Goal: Information Seeking & Learning: Learn about a topic

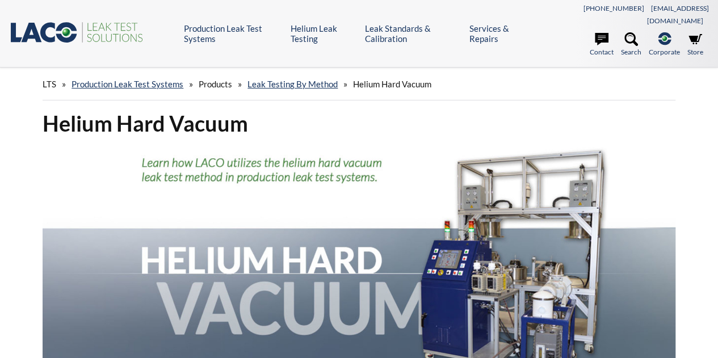
select select "Language Translate Widget"
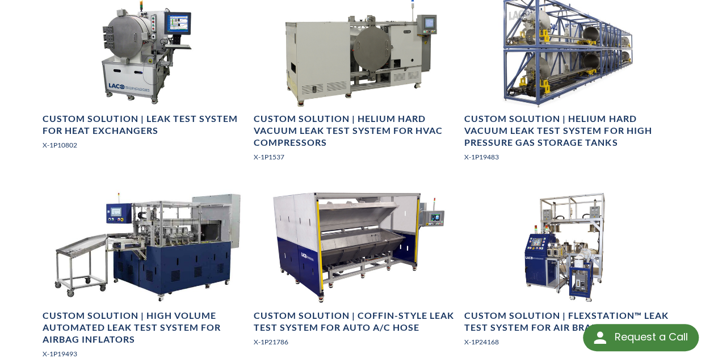
scroll to position [794, 0]
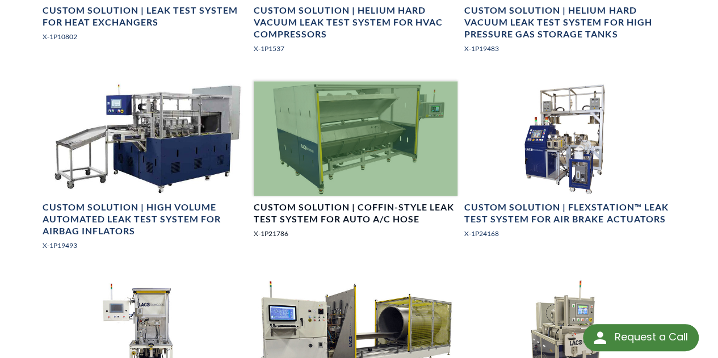
click at [350, 124] on div at bounding box center [356, 138] width 204 height 115
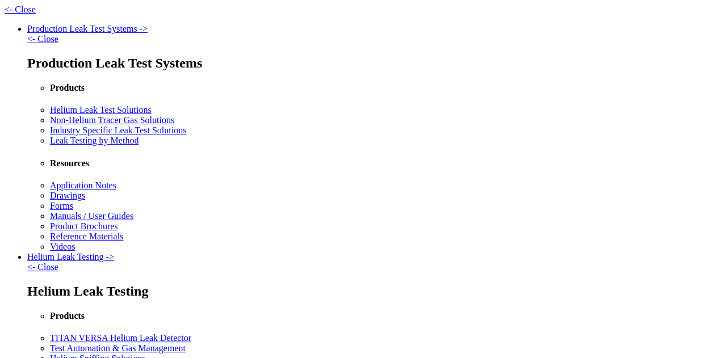
select select "Language Translate Widget"
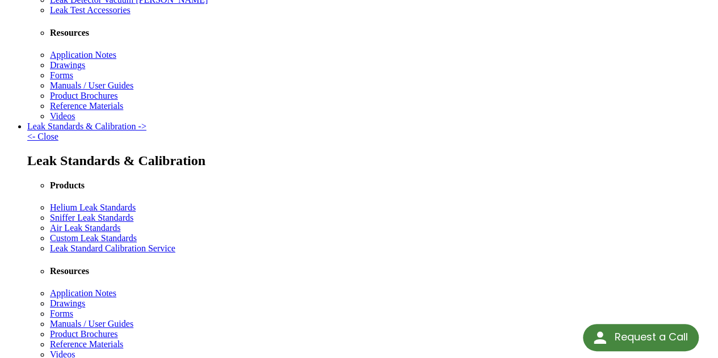
scroll to position [397, 0]
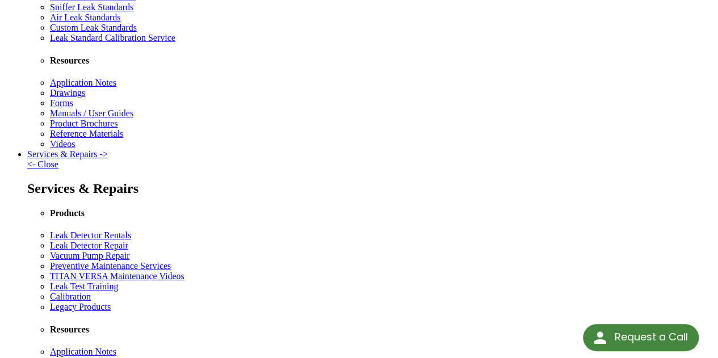
scroll to position [624, 0]
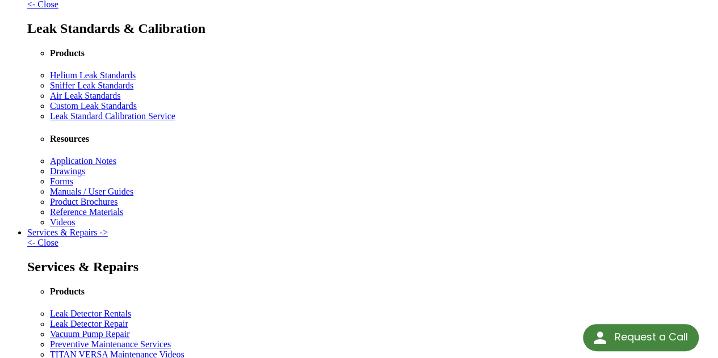
scroll to position [511, 0]
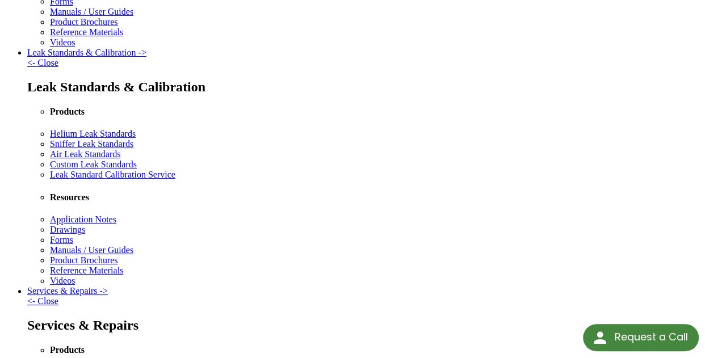
scroll to position [454, 0]
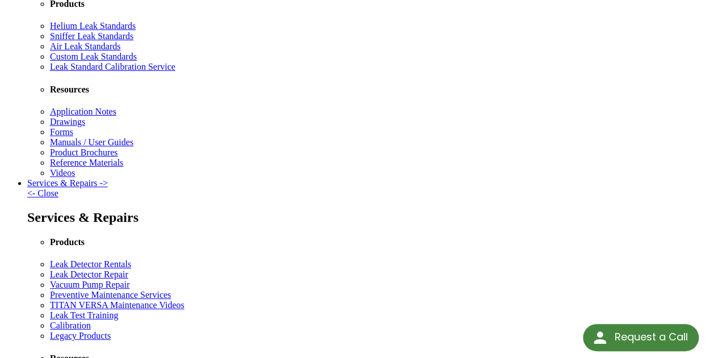
scroll to position [559, 0]
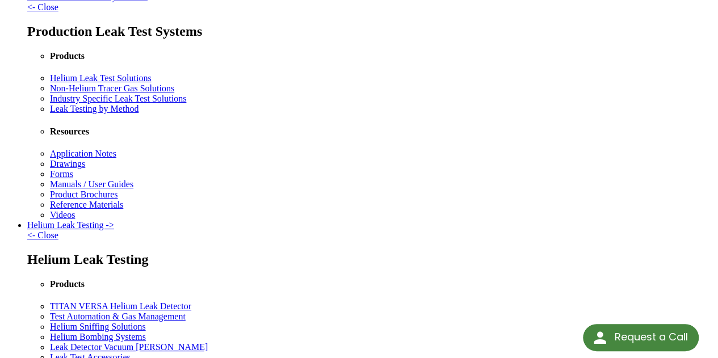
scroll to position [57, 0]
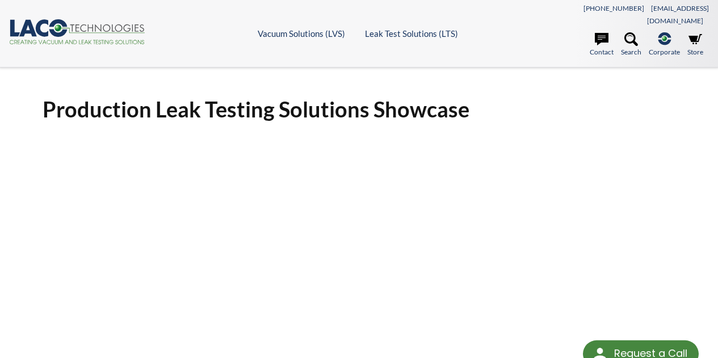
select select "Language Translate Widget"
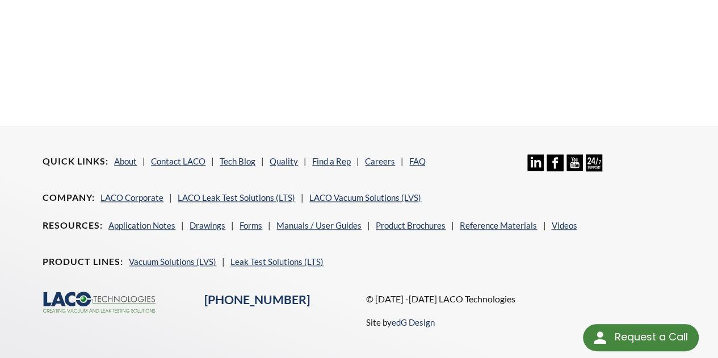
scroll to position [440, 0]
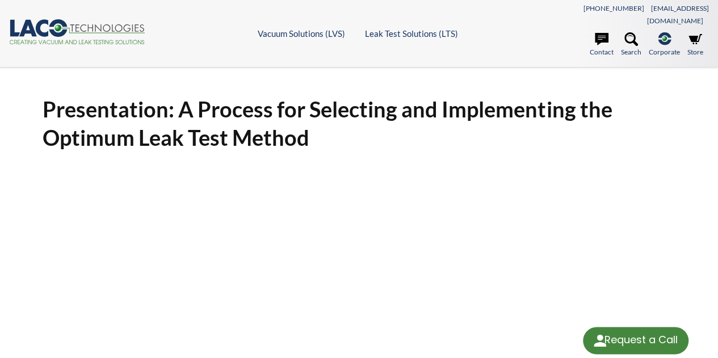
select select "Language Translate Widget"
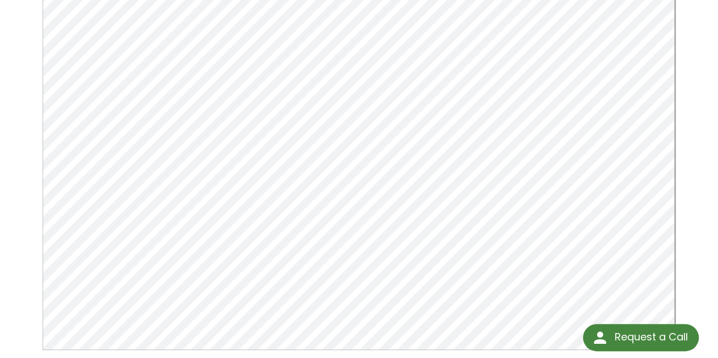
scroll to position [182, 0]
